Goal: Find specific page/section: Find specific page/section

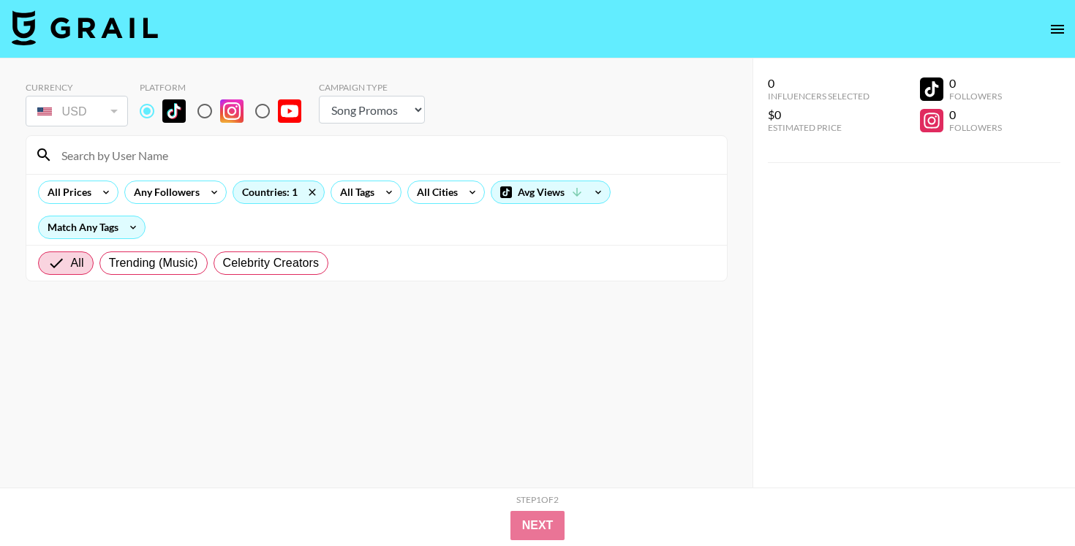
select select "Song"
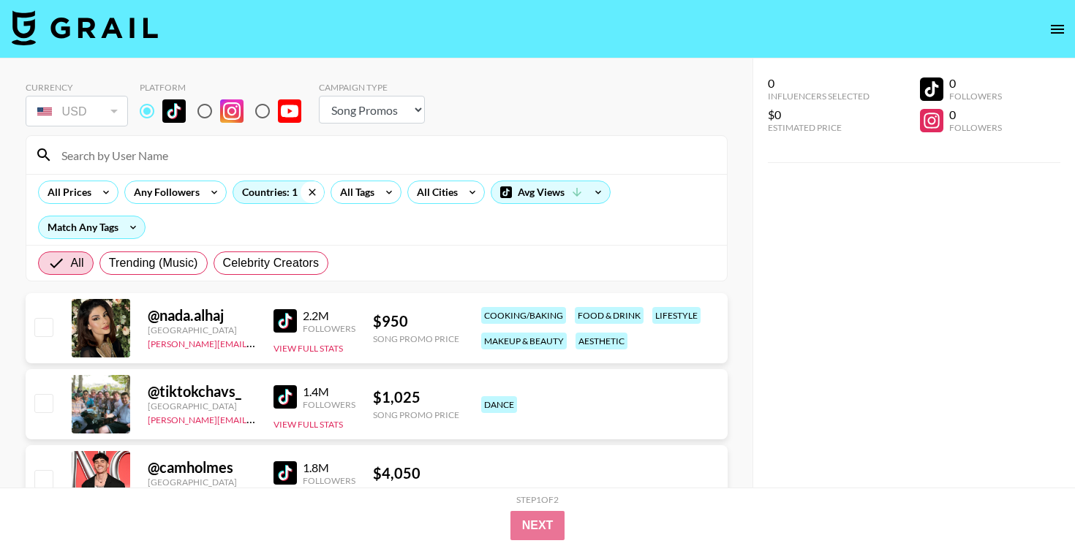
click at [309, 189] on icon at bounding box center [312, 192] width 23 height 22
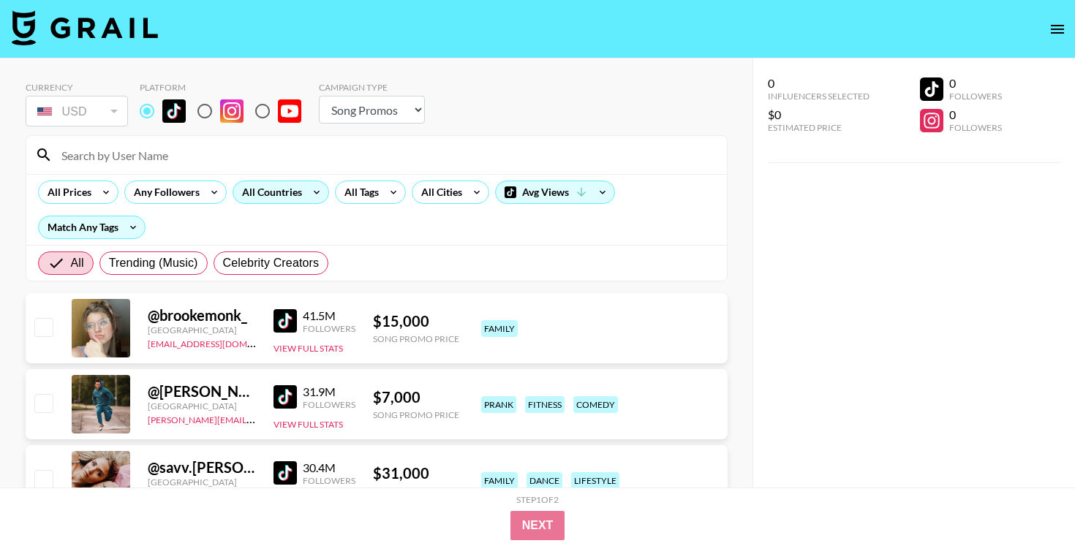
click at [290, 194] on div "All Countries" at bounding box center [269, 192] width 72 height 22
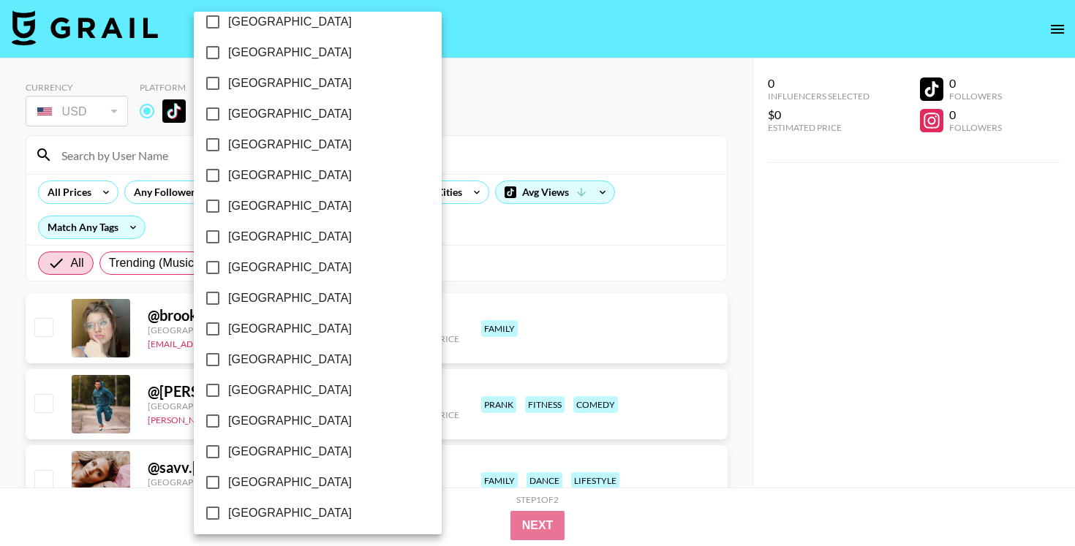
scroll to position [1151, 0]
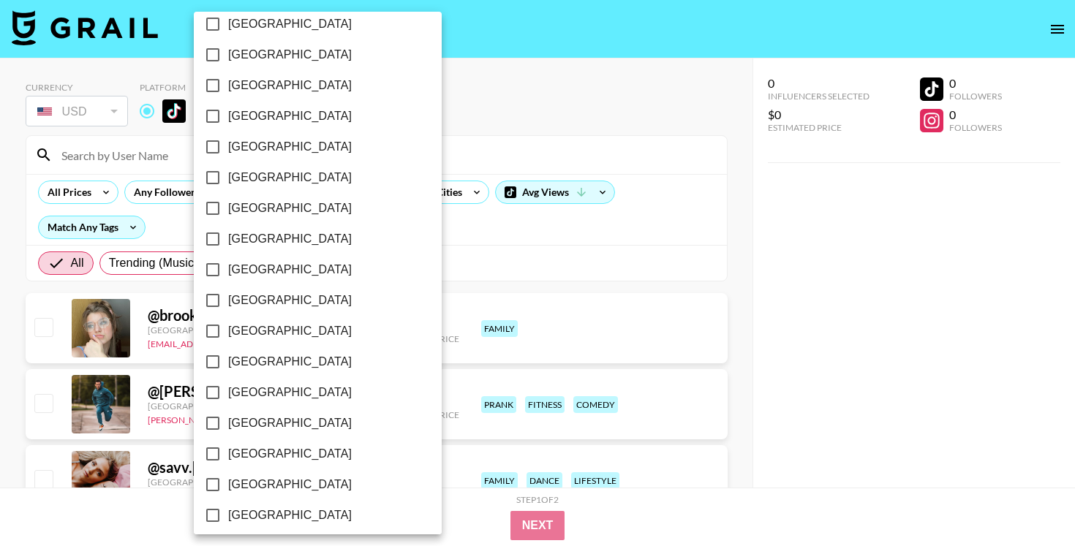
click at [291, 482] on span "[GEOGRAPHIC_DATA]" at bounding box center [290, 485] width 124 height 18
click at [228, 482] on input "[GEOGRAPHIC_DATA]" at bounding box center [212, 485] width 31 height 31
checkbox input "true"
click at [494, 312] on div at bounding box center [537, 273] width 1075 height 546
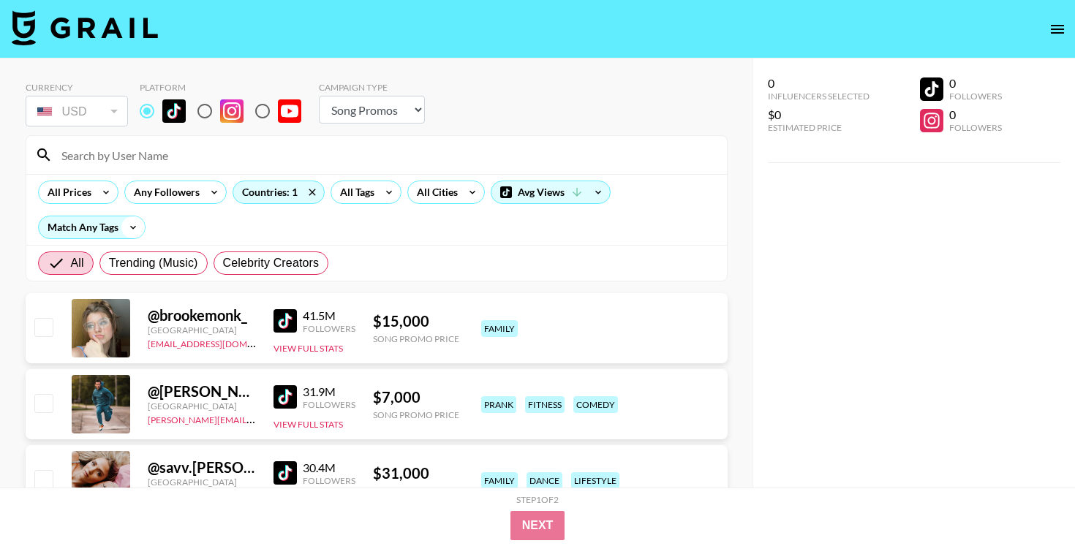
click at [126, 233] on icon at bounding box center [132, 228] width 23 height 22
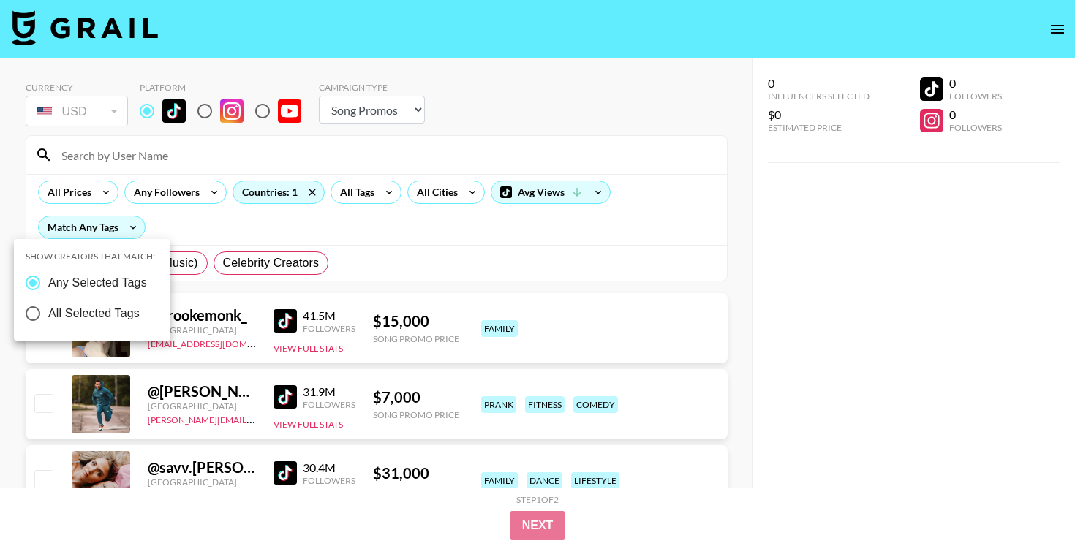
click at [361, 189] on div at bounding box center [537, 273] width 1075 height 546
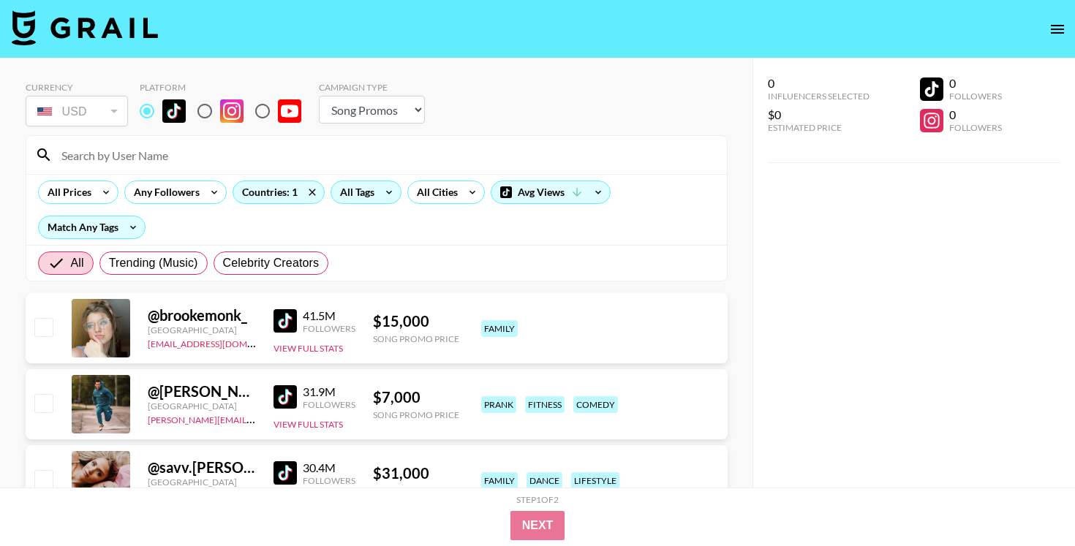
click at [370, 190] on div "All Tags" at bounding box center [354, 192] width 46 height 22
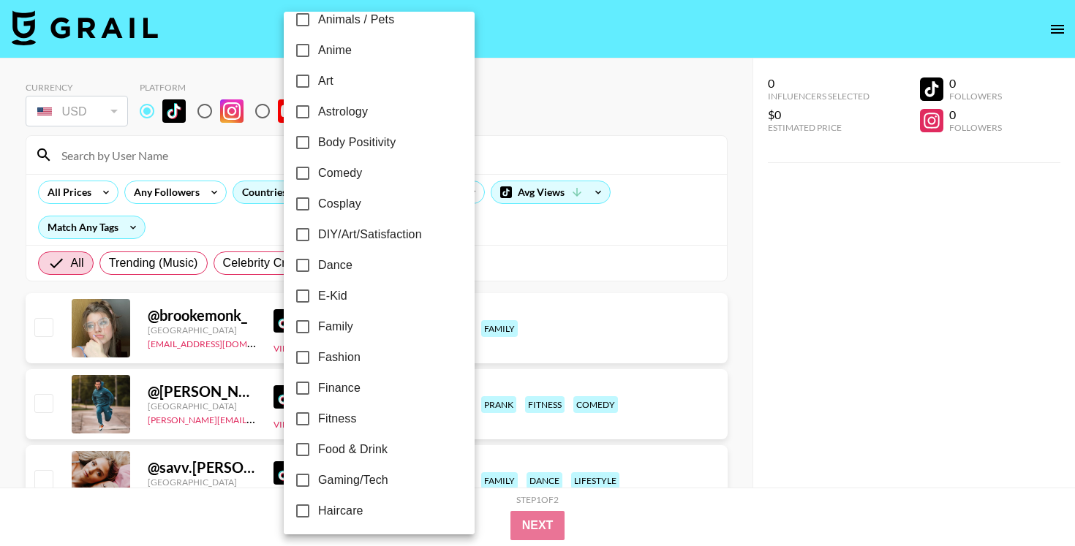
scroll to position [148, 0]
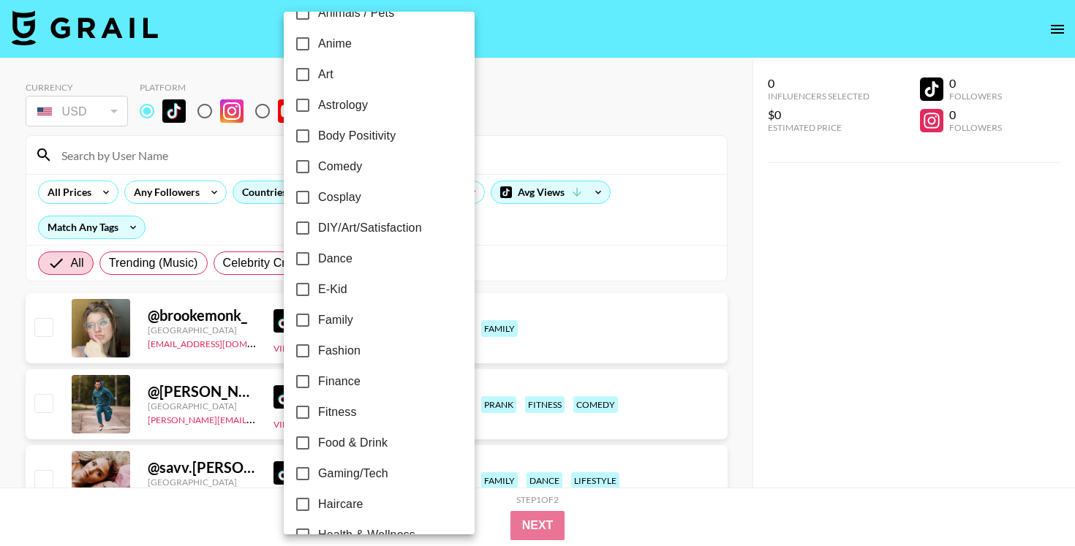
click at [312, 413] on input "Fitness" at bounding box center [302, 412] width 31 height 31
checkbox input "true"
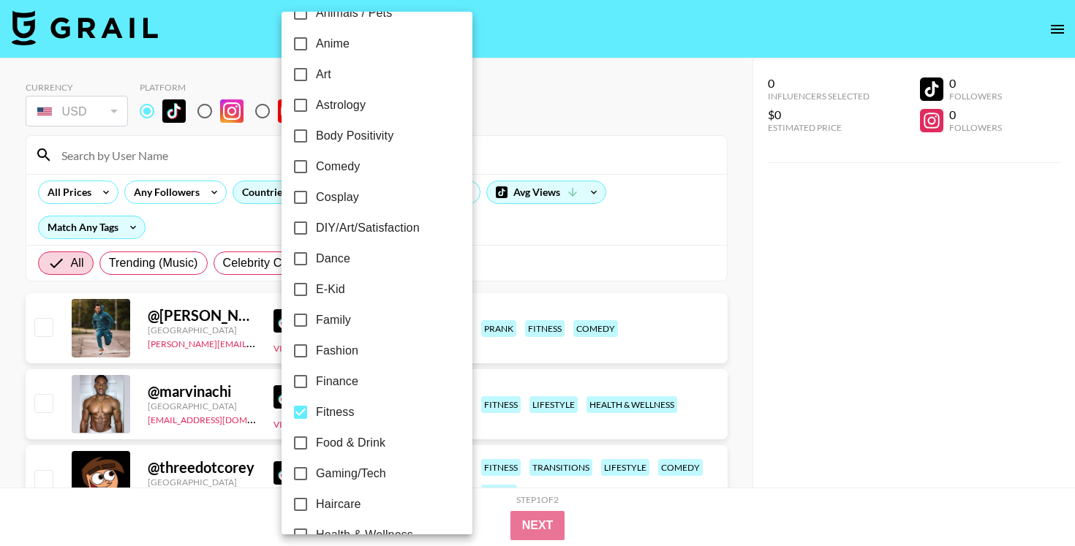
click at [550, 297] on div at bounding box center [537, 273] width 1075 height 546
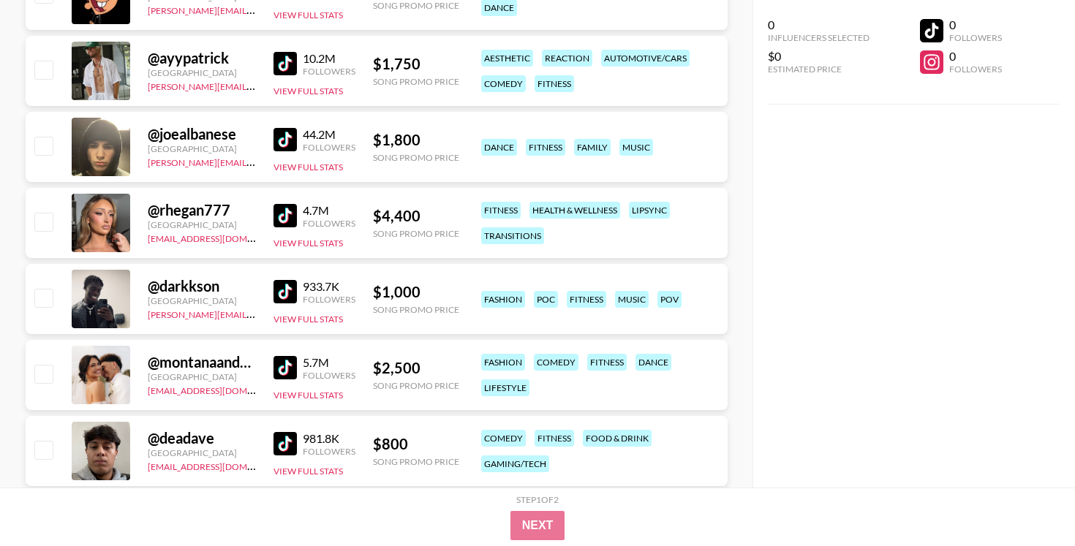
scroll to position [652, 0]
